Goal: Task Accomplishment & Management: Use online tool/utility

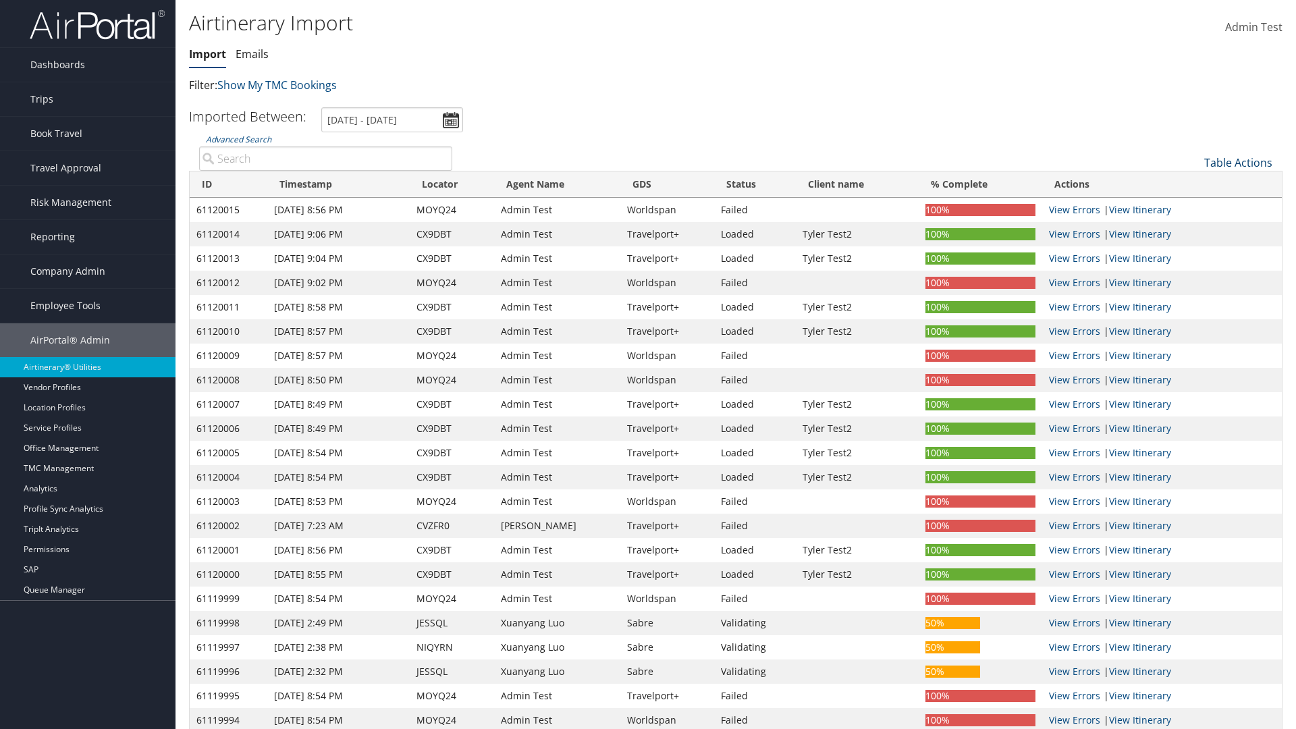
click at [1238, 163] on link "Table Actions" at bounding box center [1238, 162] width 68 height 15
click at [1193, 184] on link "Refresh" at bounding box center [1194, 183] width 178 height 23
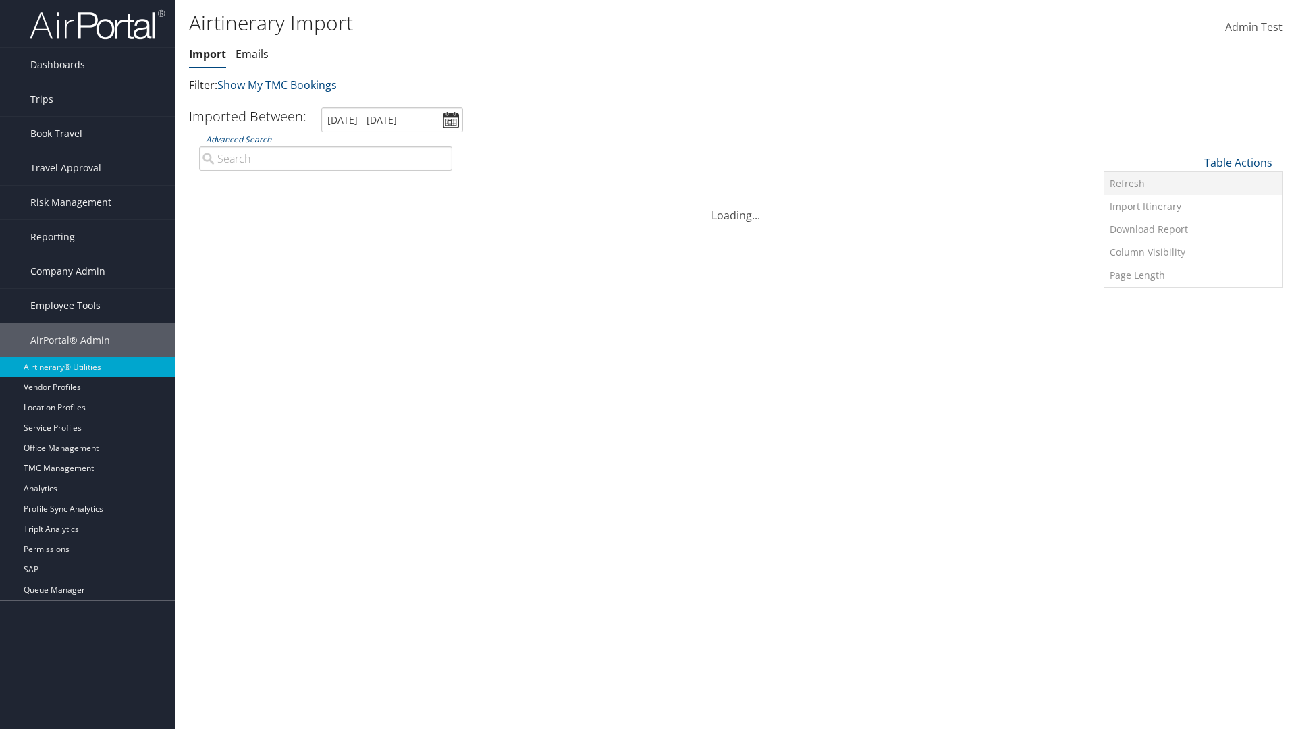
scroll to position [134, 0]
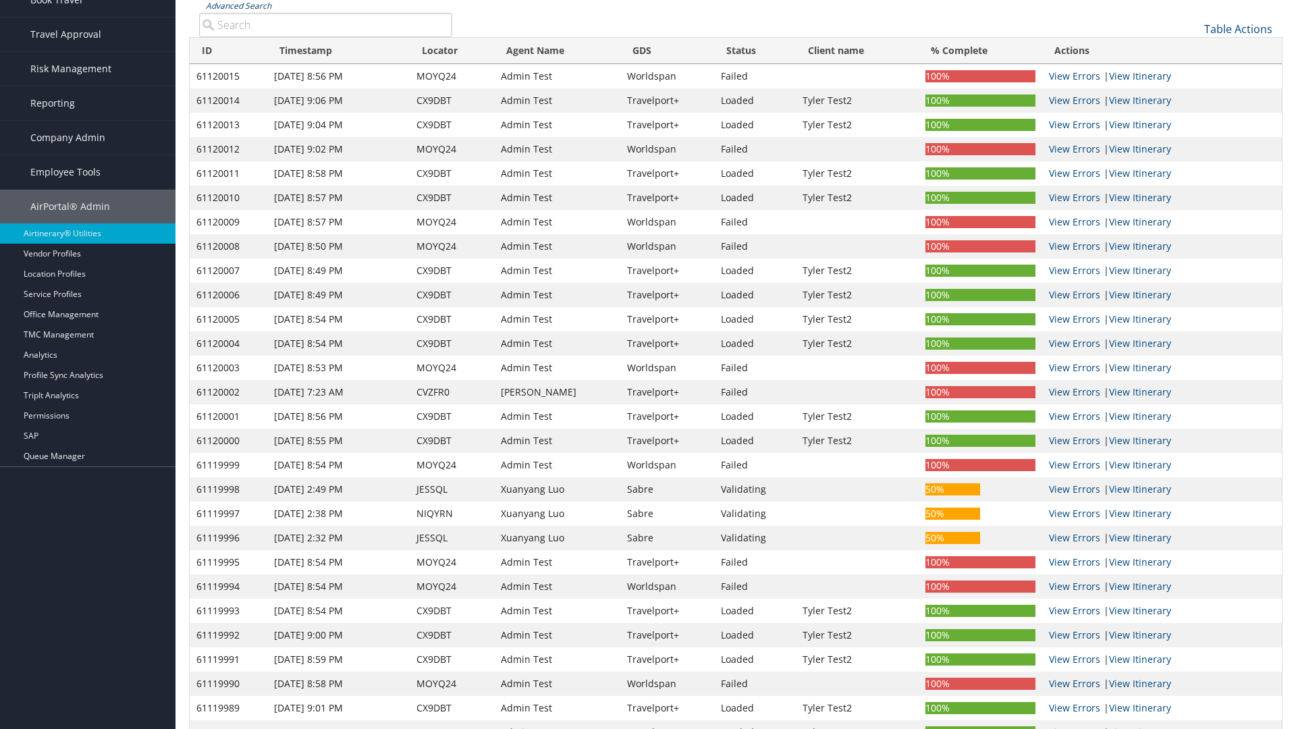
click at [238, 11] on link "Advanced Search" at bounding box center [238, 5] width 65 height 11
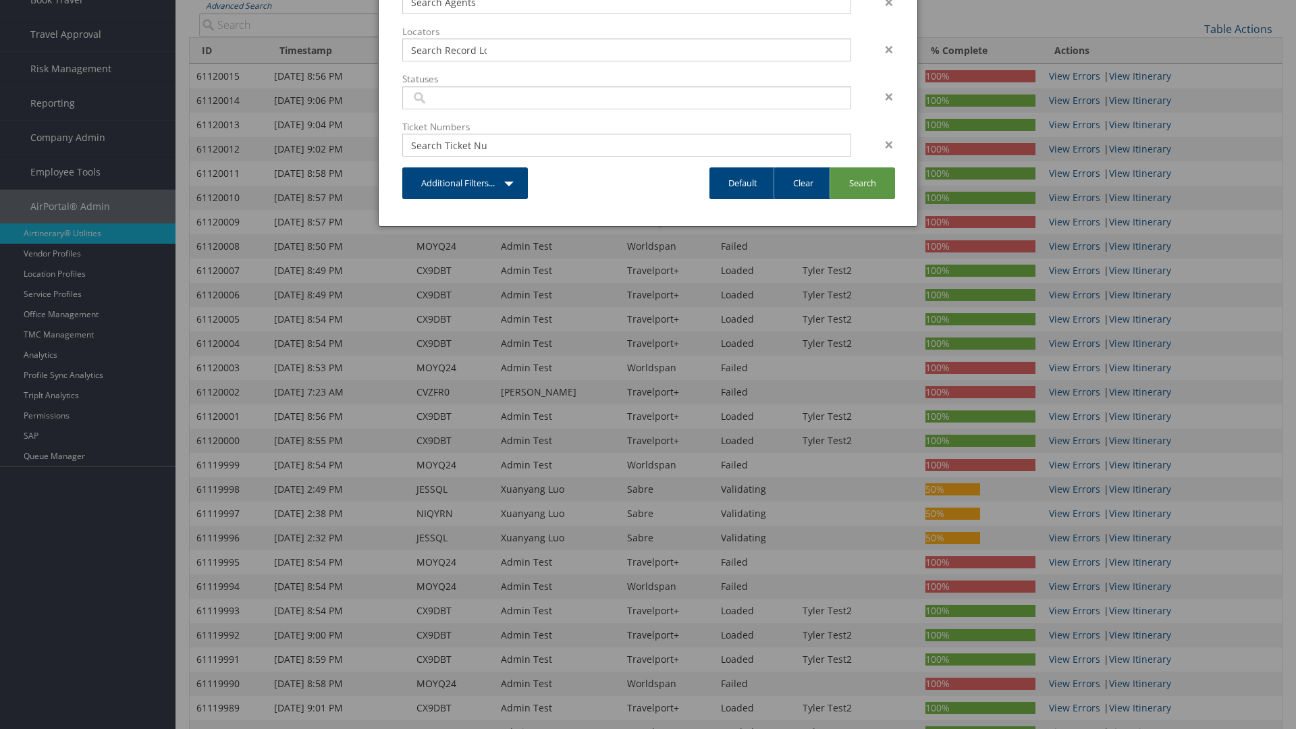
scroll to position [0, 0]
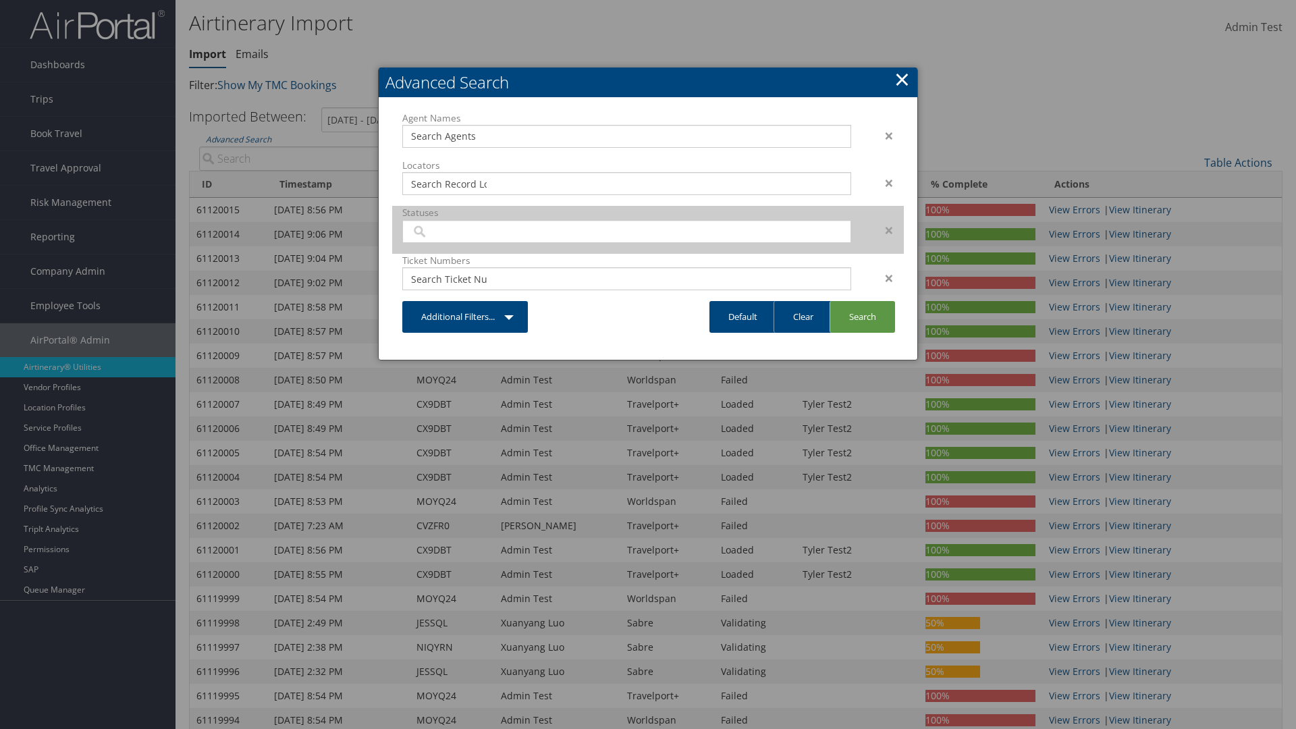
click at [449, 231] on input "search" at bounding box center [449, 232] width 76 height 14
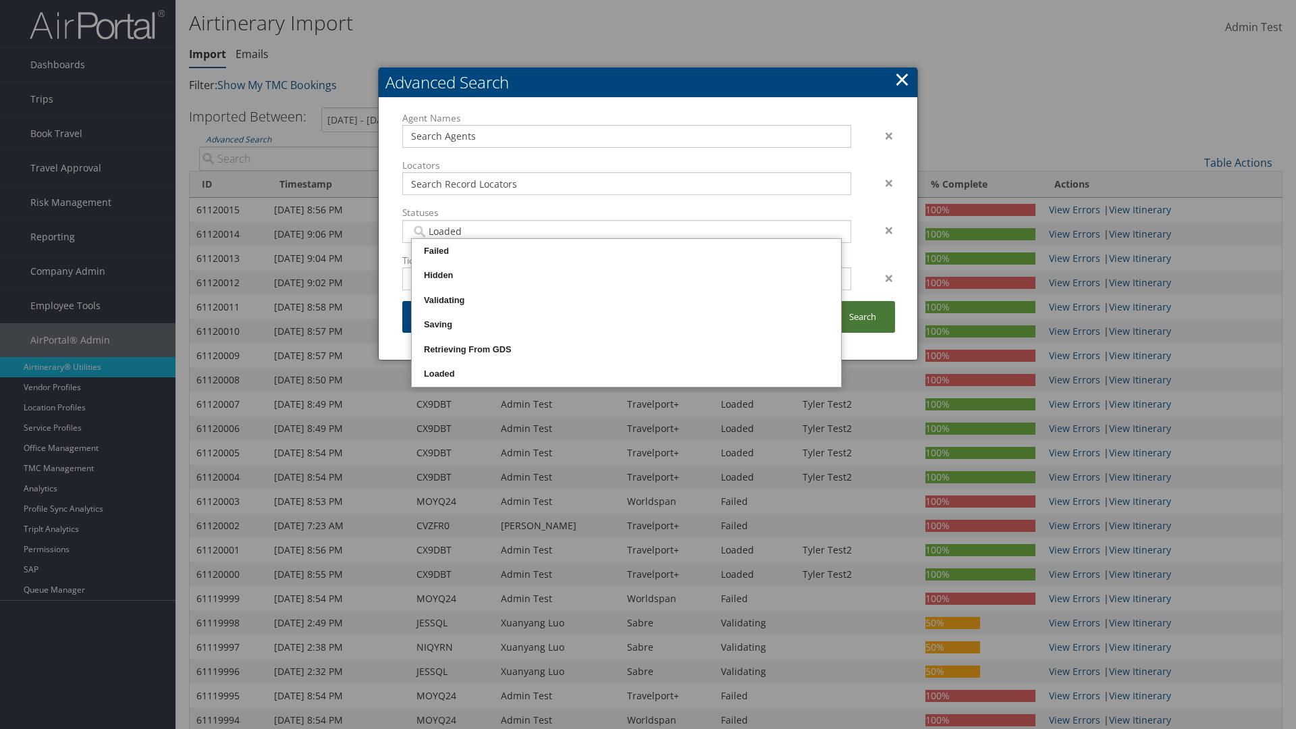
type input "Loaded"
click at [862, 317] on link "Search" at bounding box center [862, 317] width 65 height 32
type input "Loaded"
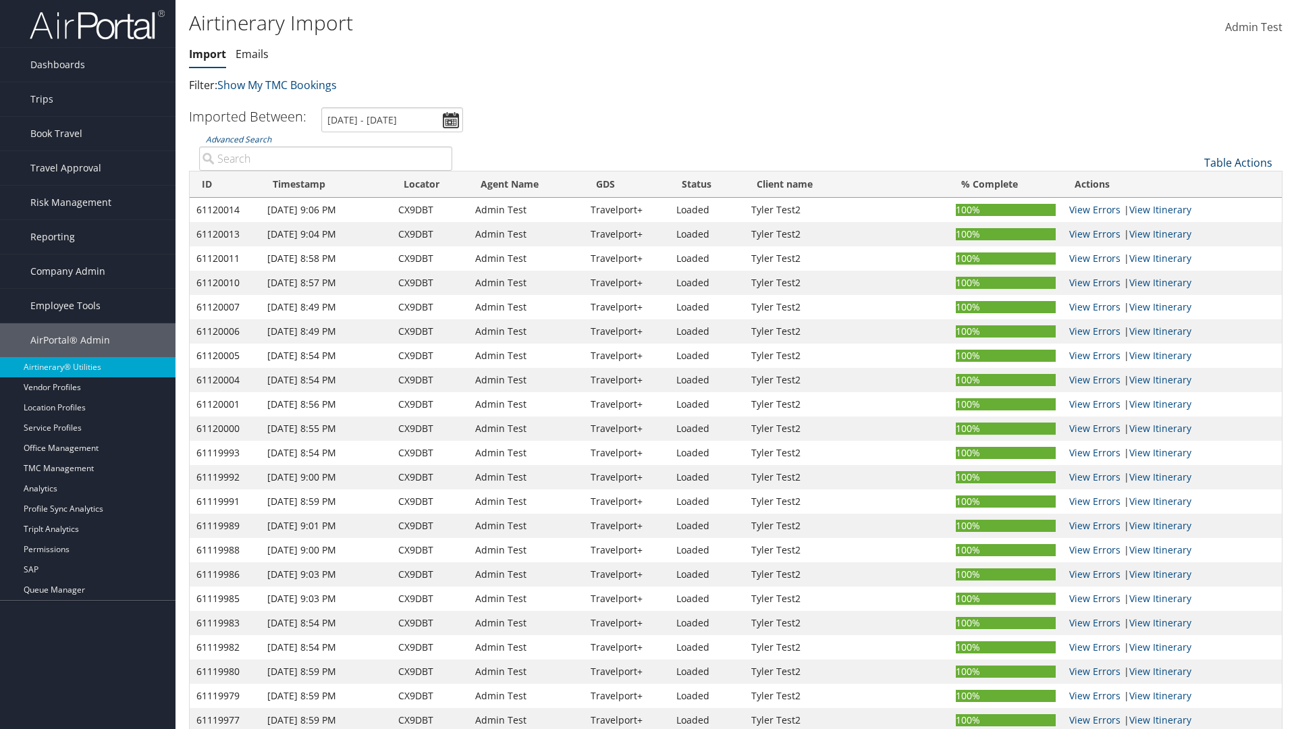
click at [1238, 163] on link "Table Actions" at bounding box center [1238, 162] width 68 height 15
click at [1193, 207] on link "Import Itinerary" at bounding box center [1194, 206] width 178 height 23
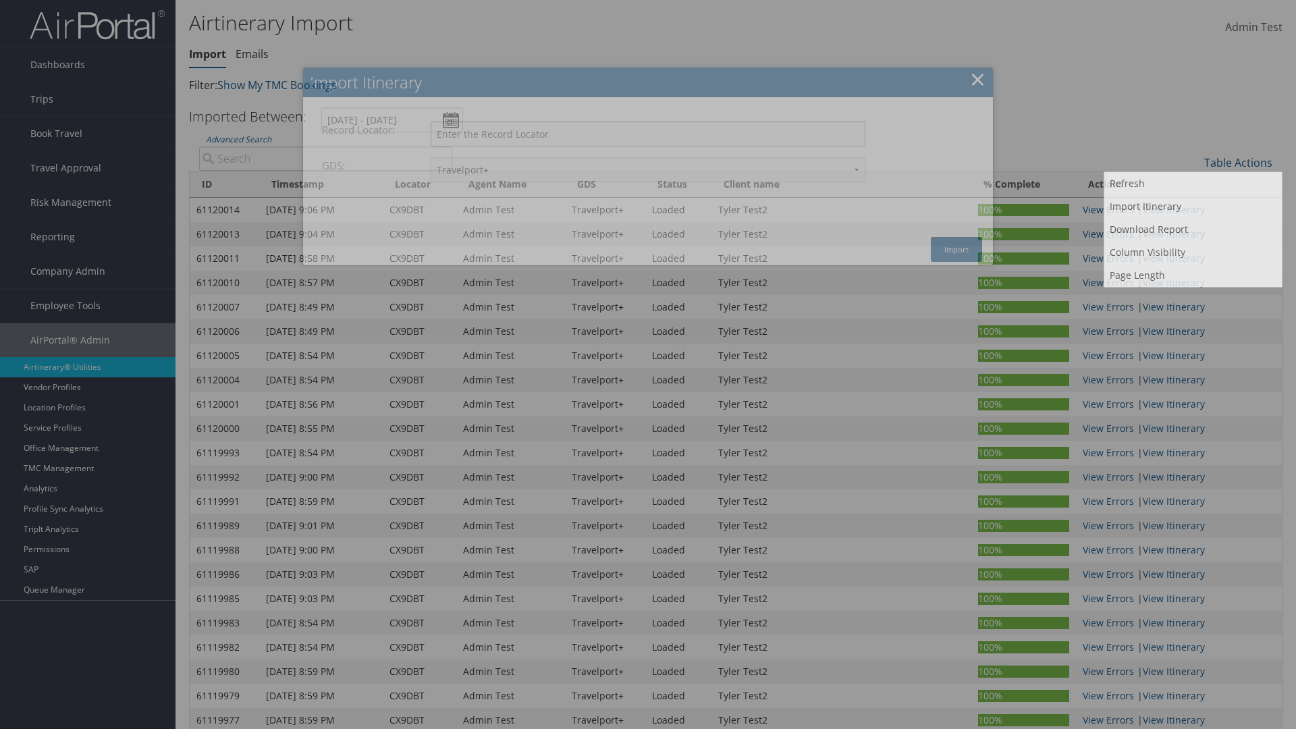
click at [648, 134] on input "Record Locator:" at bounding box center [648, 134] width 435 height 25
type input "CX9DBT"
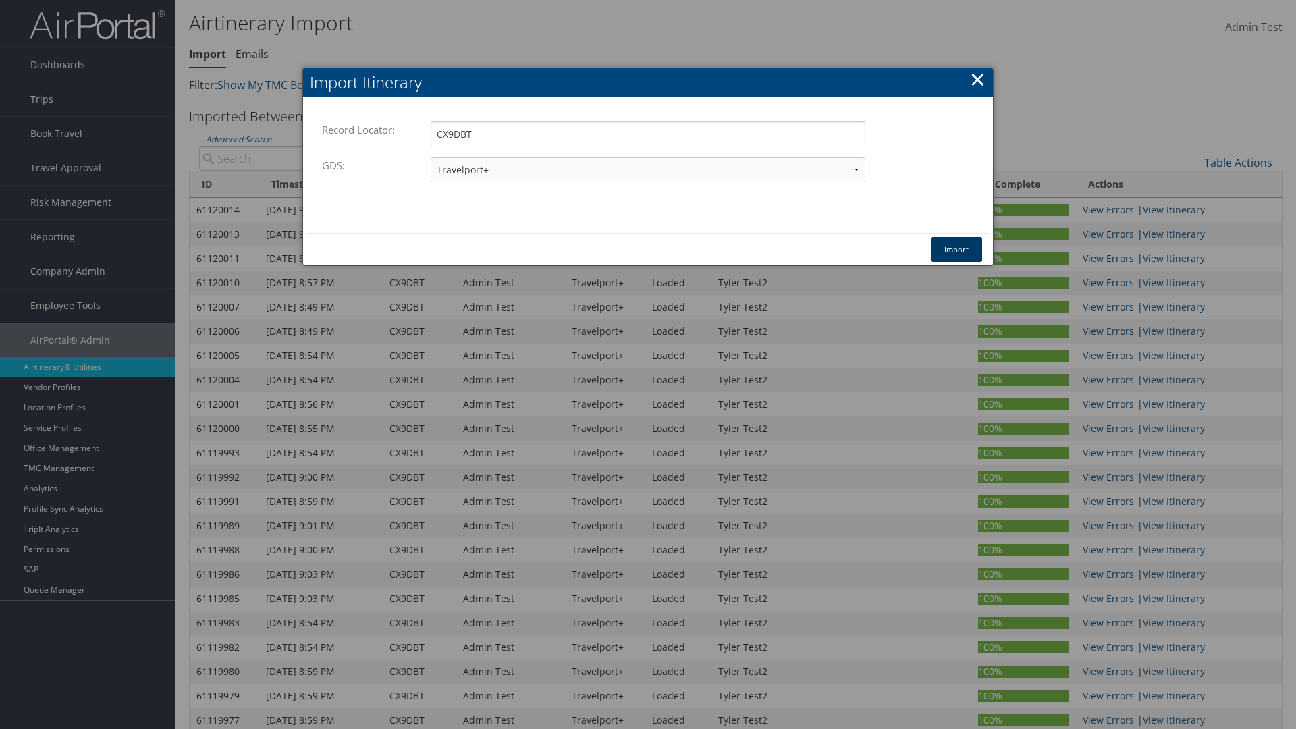
click at [957, 249] on button "Import" at bounding box center [956, 249] width 51 height 25
